Goal: Task Accomplishment & Management: Use online tool/utility

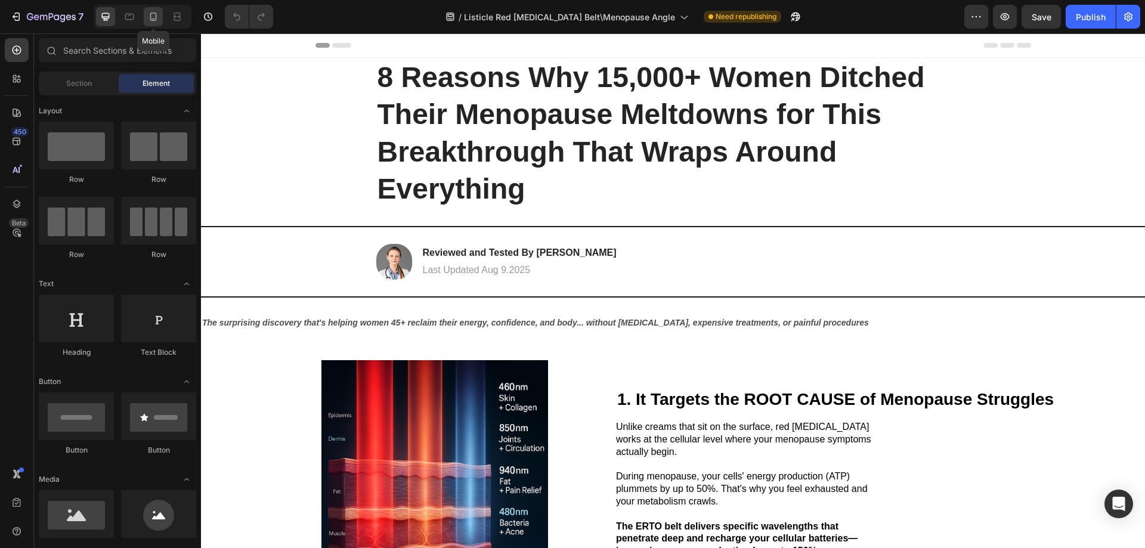
click at [151, 17] on icon at bounding box center [153, 17] width 12 height 12
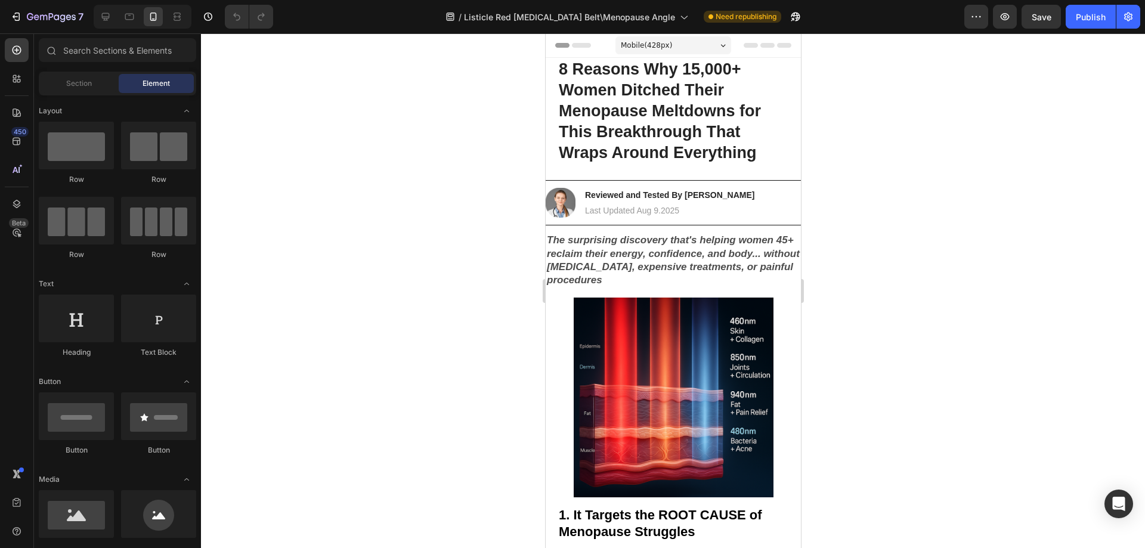
click at [669, 44] on div "Mobile ( 428 px)" at bounding box center [673, 45] width 116 height 18
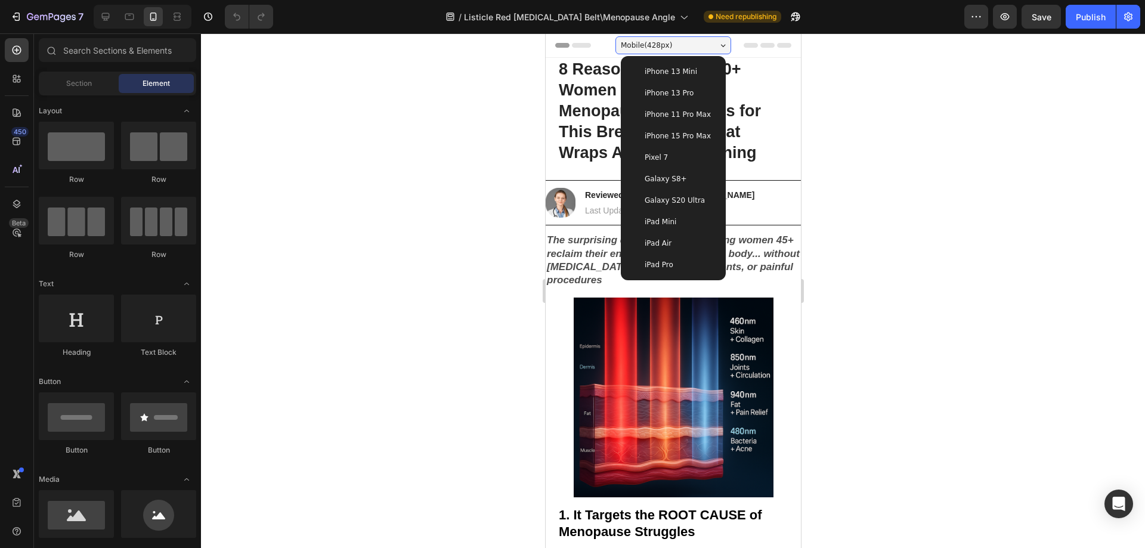
click at [680, 136] on span "iPhone 15 Pro Max" at bounding box center [677, 136] width 66 height 12
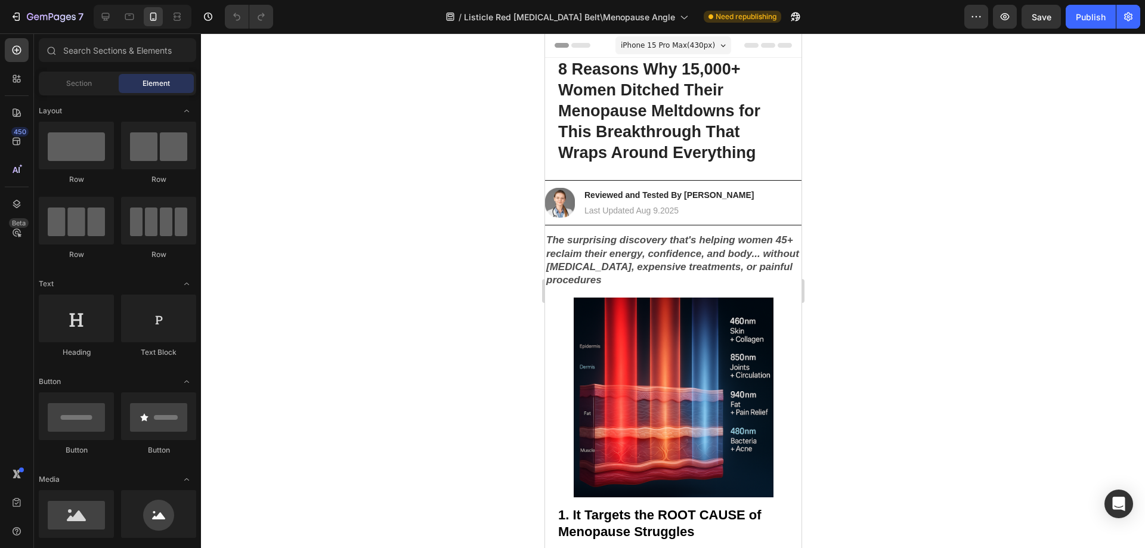
click at [671, 43] on span "iPhone 15 Pro Max ( 430 px)" at bounding box center [667, 45] width 94 height 12
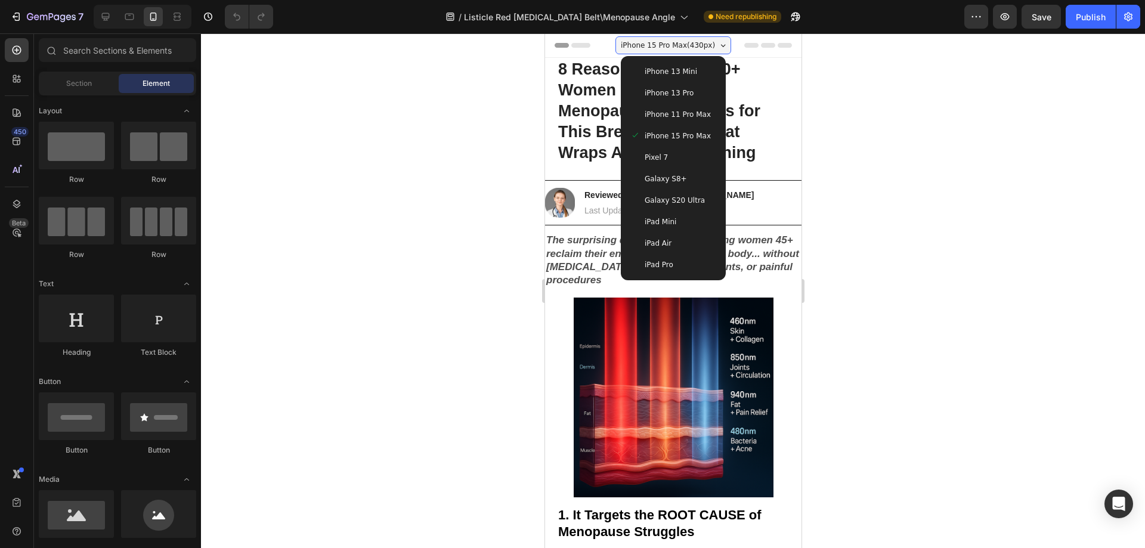
click at [674, 69] on span "iPhone 13 Mini" at bounding box center [670, 72] width 52 height 12
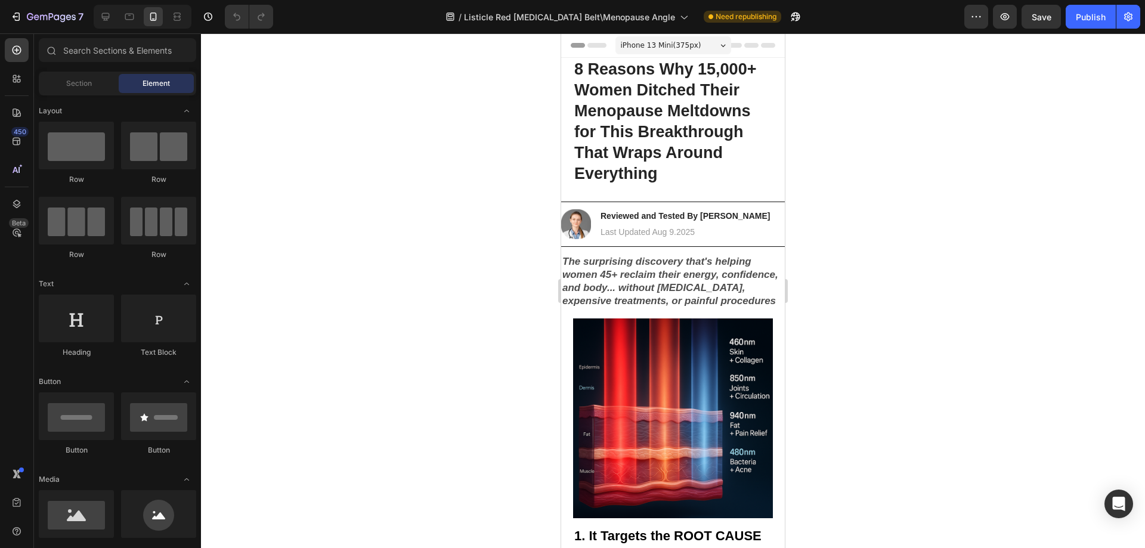
click at [677, 47] on span "iPhone 13 Mini ( 375 px)" at bounding box center [661, 45] width 81 height 12
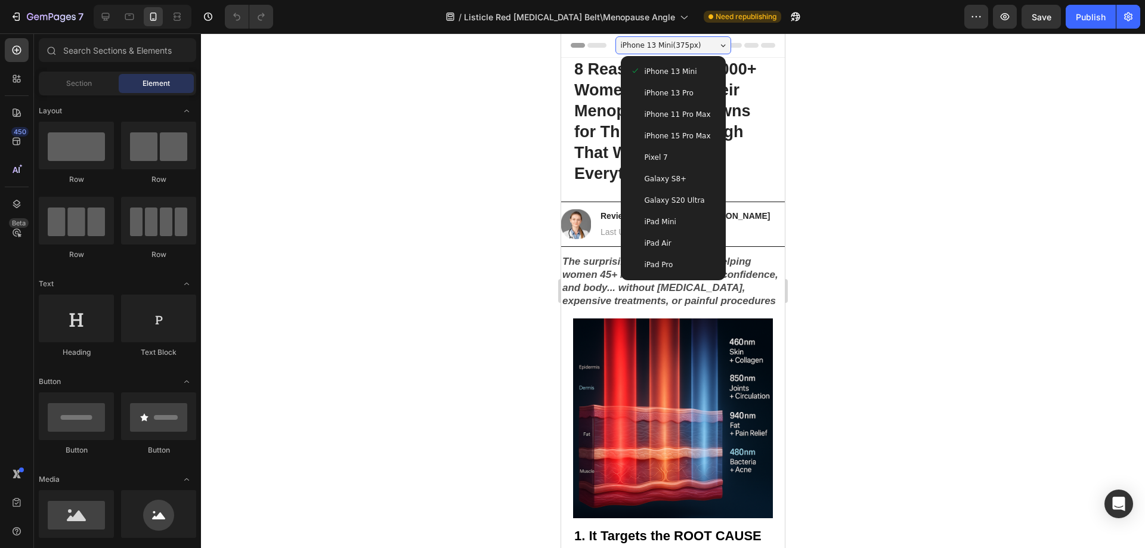
click at [675, 202] on span "Galaxy S20 Ultra" at bounding box center [675, 200] width 60 height 12
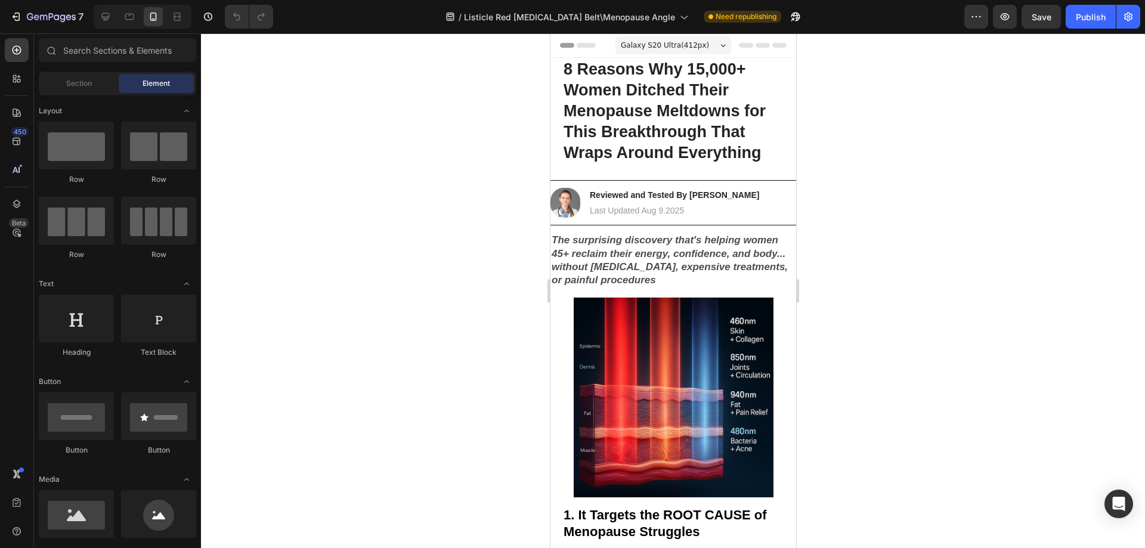
click at [670, 45] on span "Galaxy S20 Ultra ( 412 px)" at bounding box center [664, 45] width 88 height 12
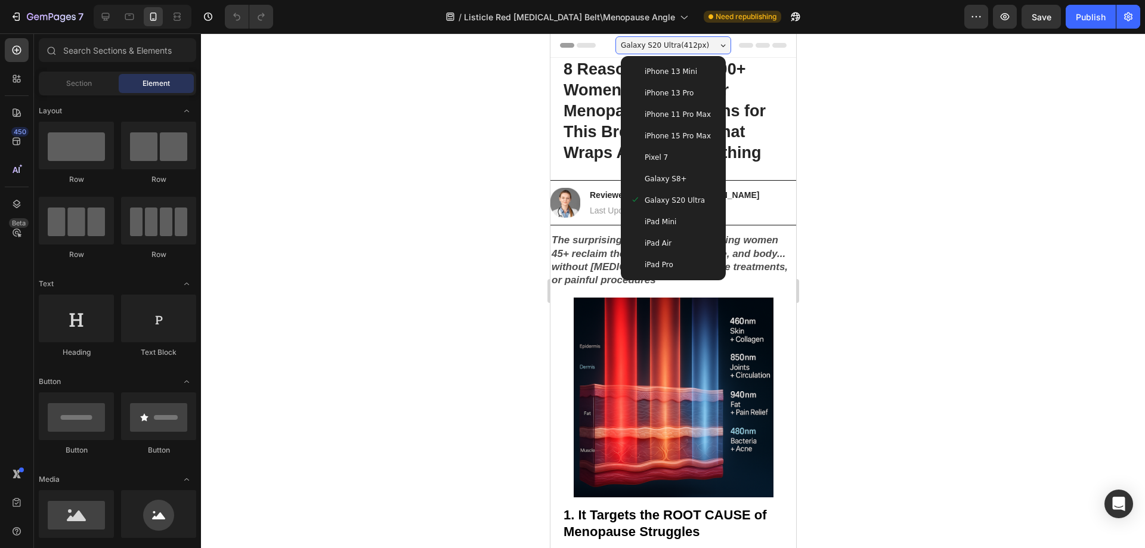
click at [685, 137] on span "iPhone 15 Pro Max" at bounding box center [677, 136] width 66 height 12
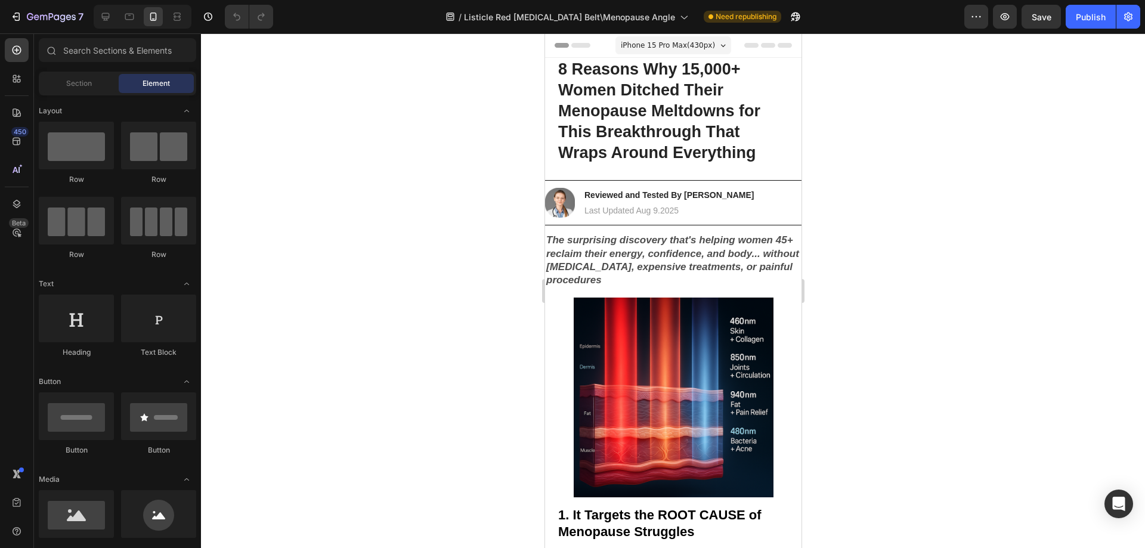
click at [659, 45] on span "iPhone 15 Pro Max ( 430 px)" at bounding box center [667, 45] width 94 height 12
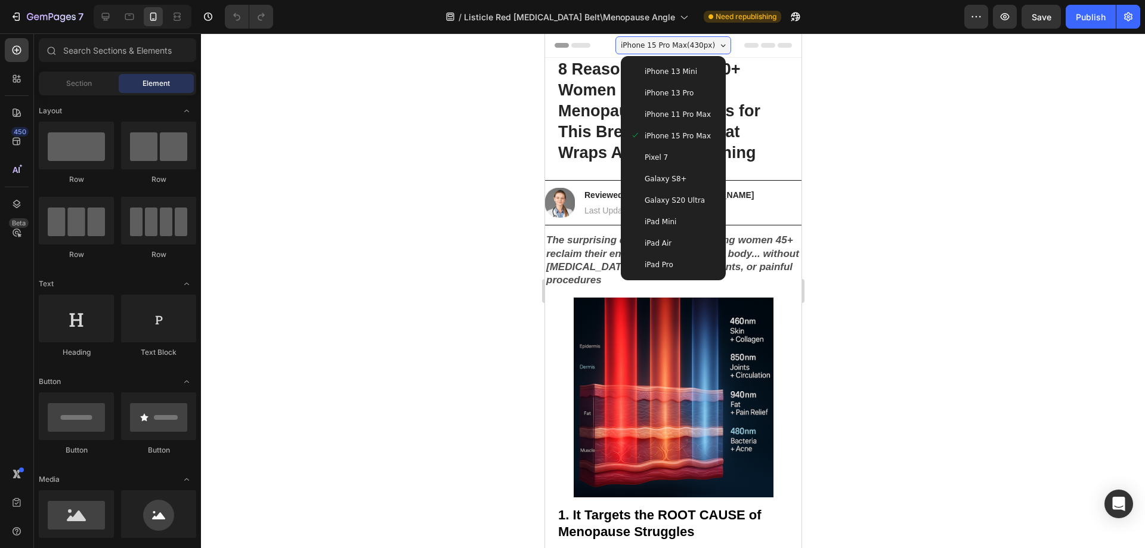
click at [680, 89] on span "iPhone 13 Pro" at bounding box center [668, 93] width 49 height 12
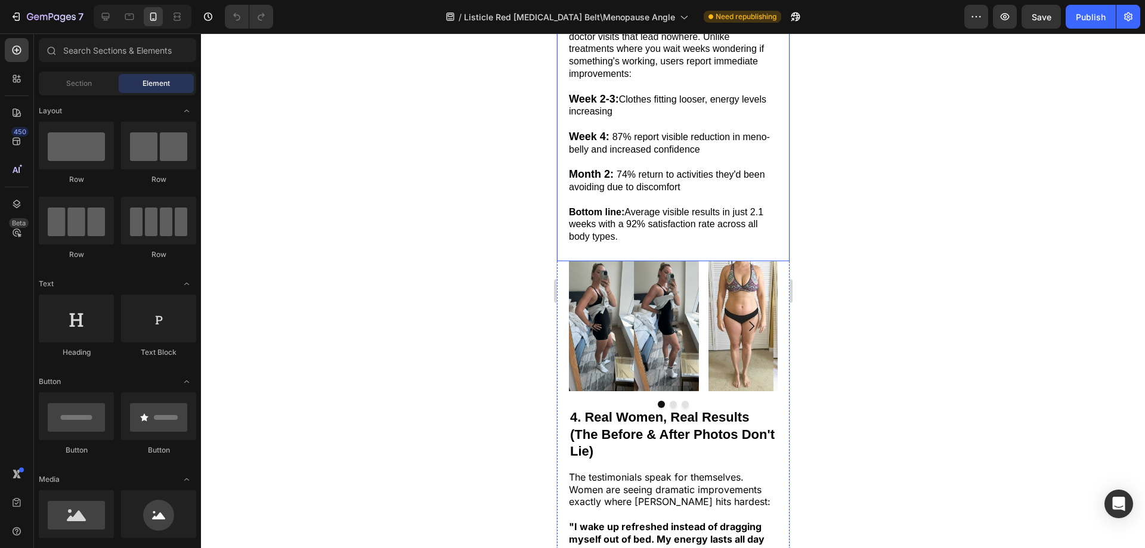
scroll to position [1431, 0]
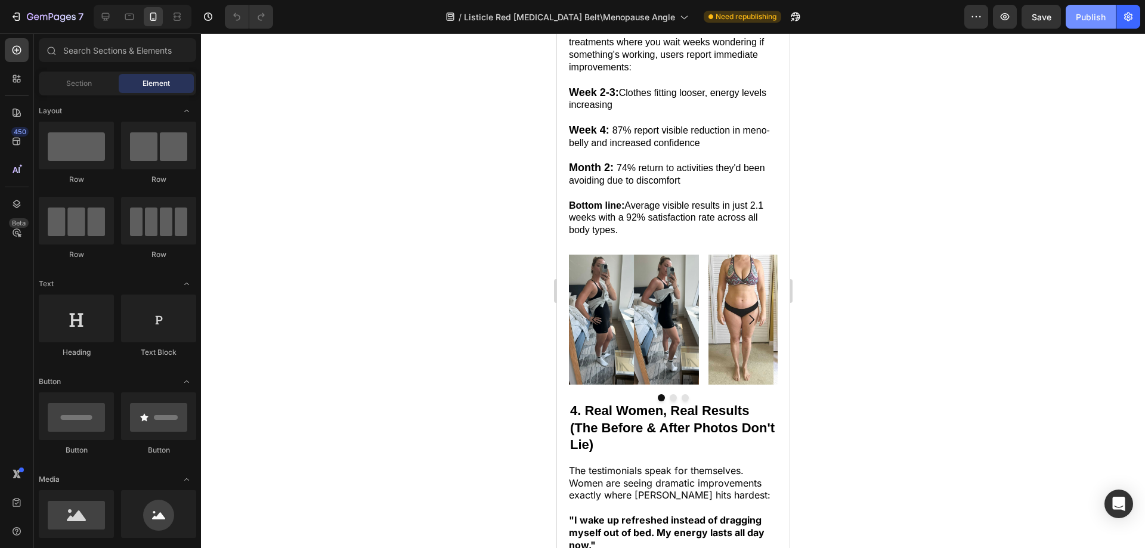
click at [1091, 25] on button "Publish" at bounding box center [1091, 17] width 50 height 24
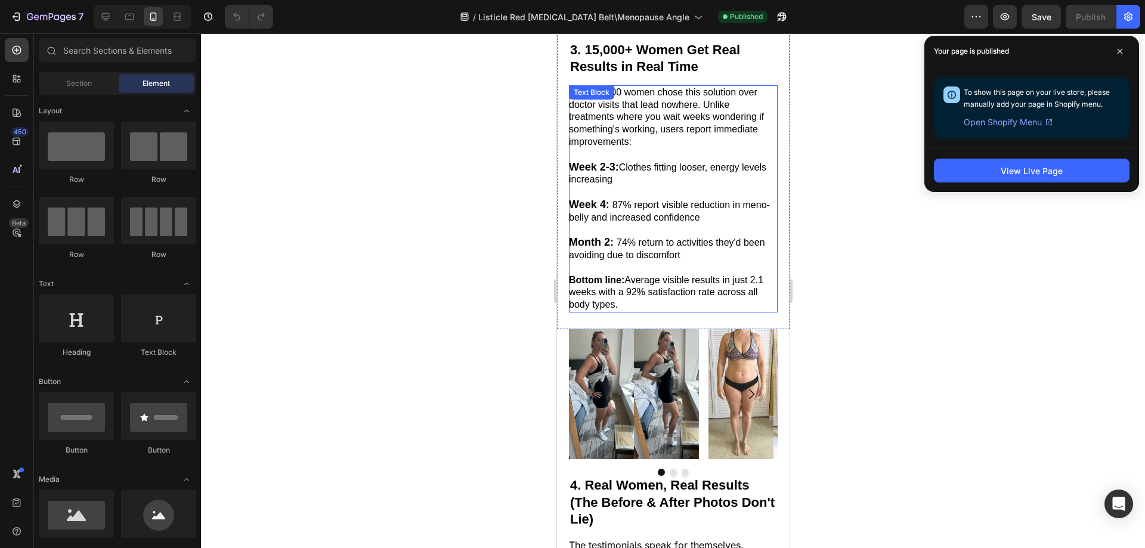
scroll to position [1312, 0]
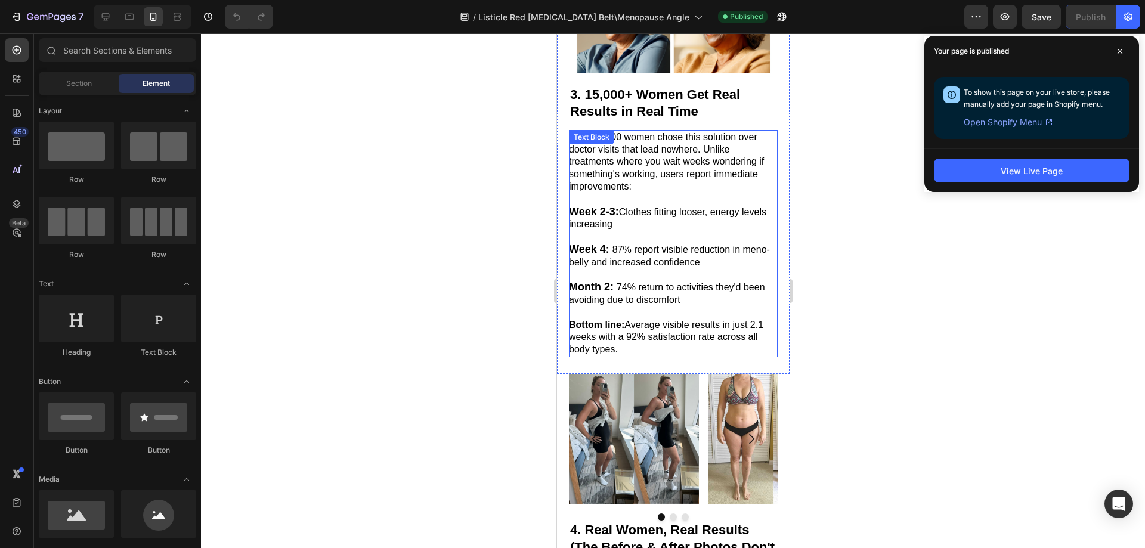
click at [677, 231] on p "Week 2-3: Clothes fitting looser, energy levels increasing" at bounding box center [672, 219] width 208 height 26
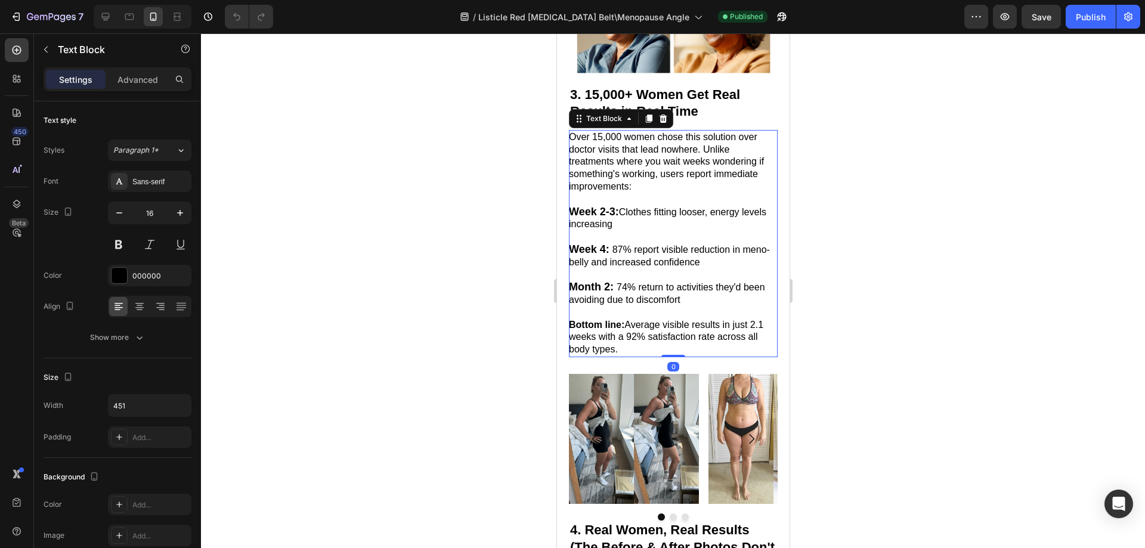
click at [875, 265] on div at bounding box center [673, 290] width 944 height 515
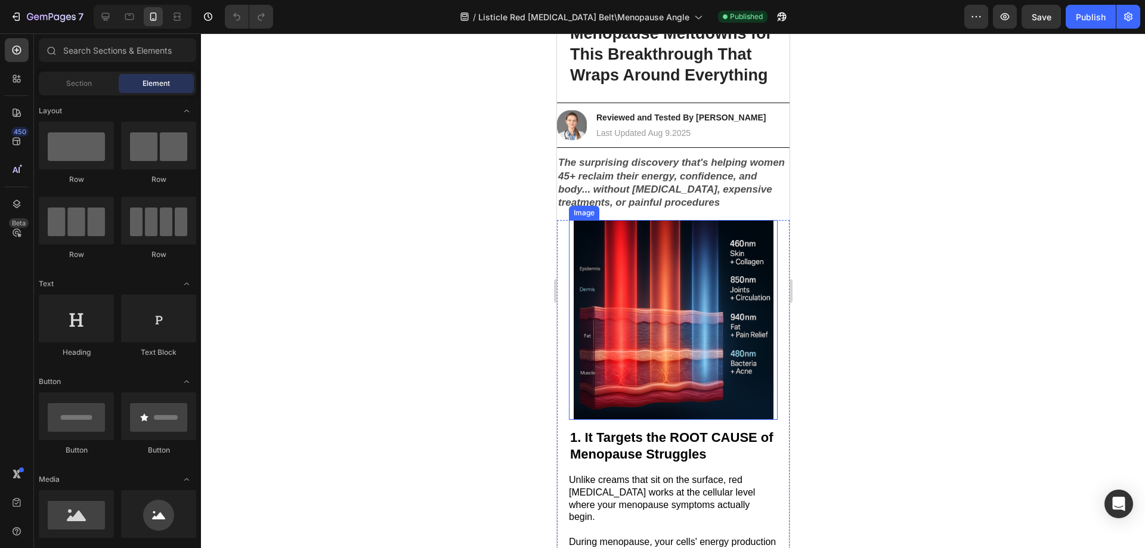
scroll to position [119, 0]
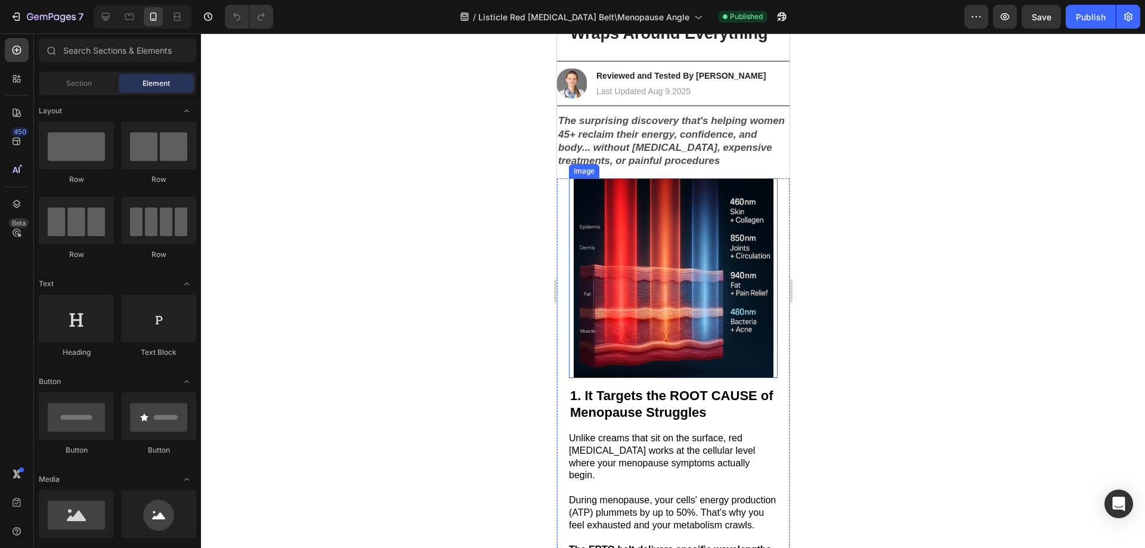
click at [664, 358] on img at bounding box center [673, 278] width 200 height 200
